Goal: Transaction & Acquisition: Purchase product/service

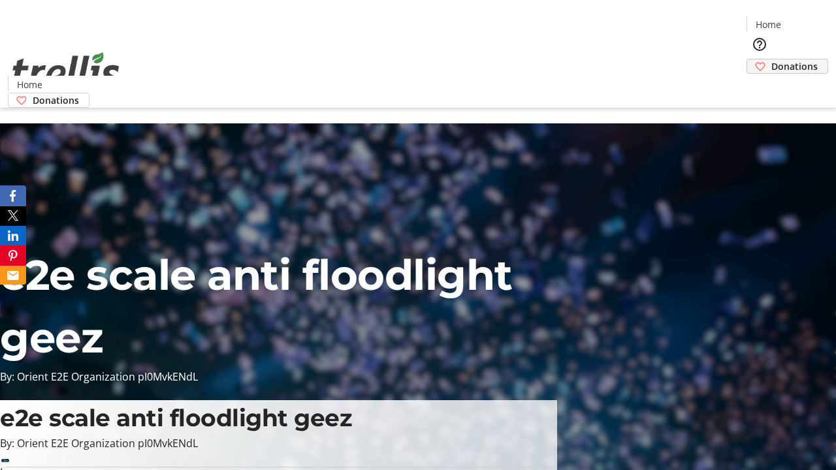
click at [772, 59] on span "Donations" at bounding box center [795, 66] width 46 height 14
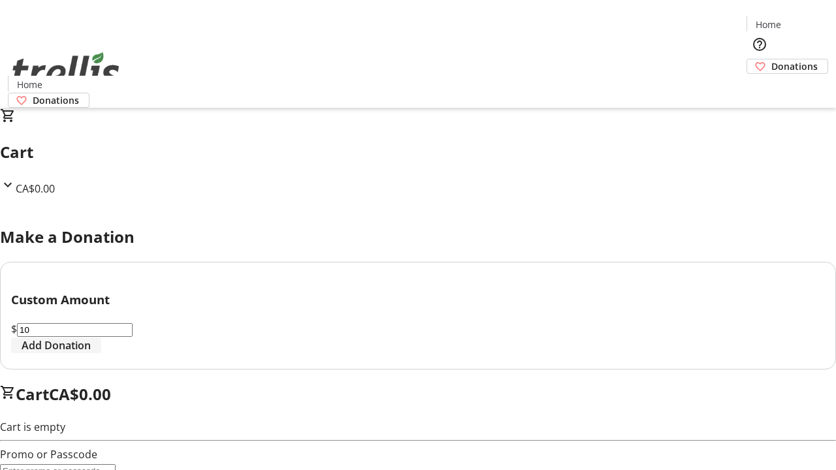
click at [91, 353] on span "Add Donation" at bounding box center [56, 346] width 69 height 16
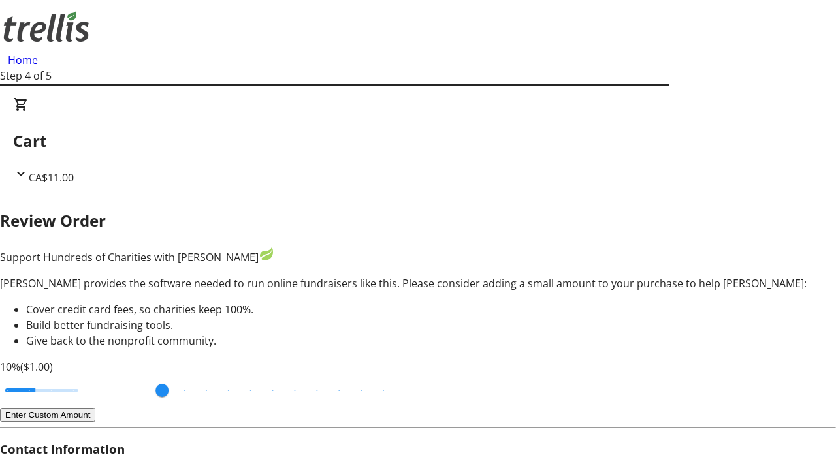
click at [95, 408] on button "Enter Custom Amount" at bounding box center [47, 415] width 95 height 14
